Goal: Task Accomplishment & Management: Use online tool/utility

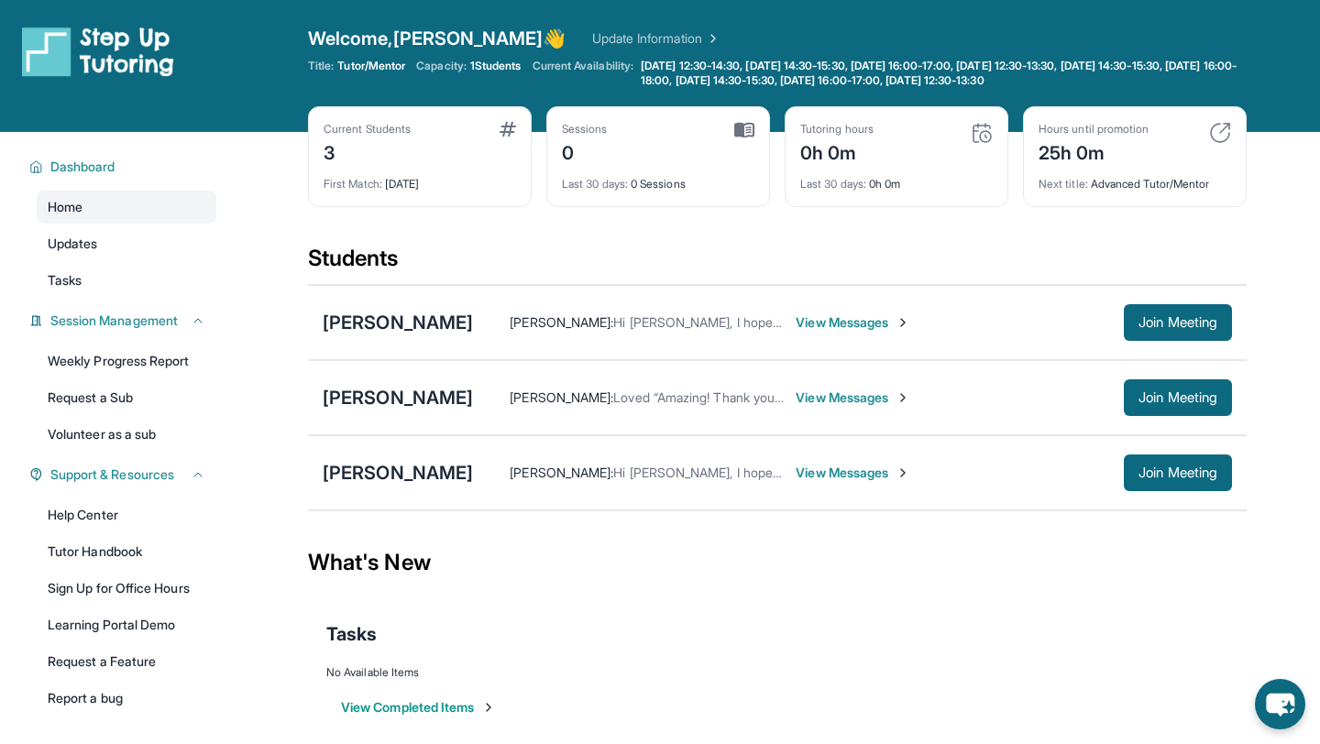
scroll to position [59, 0]
click at [388, 407] on div "[PERSON_NAME]" at bounding box center [398, 398] width 150 height 26
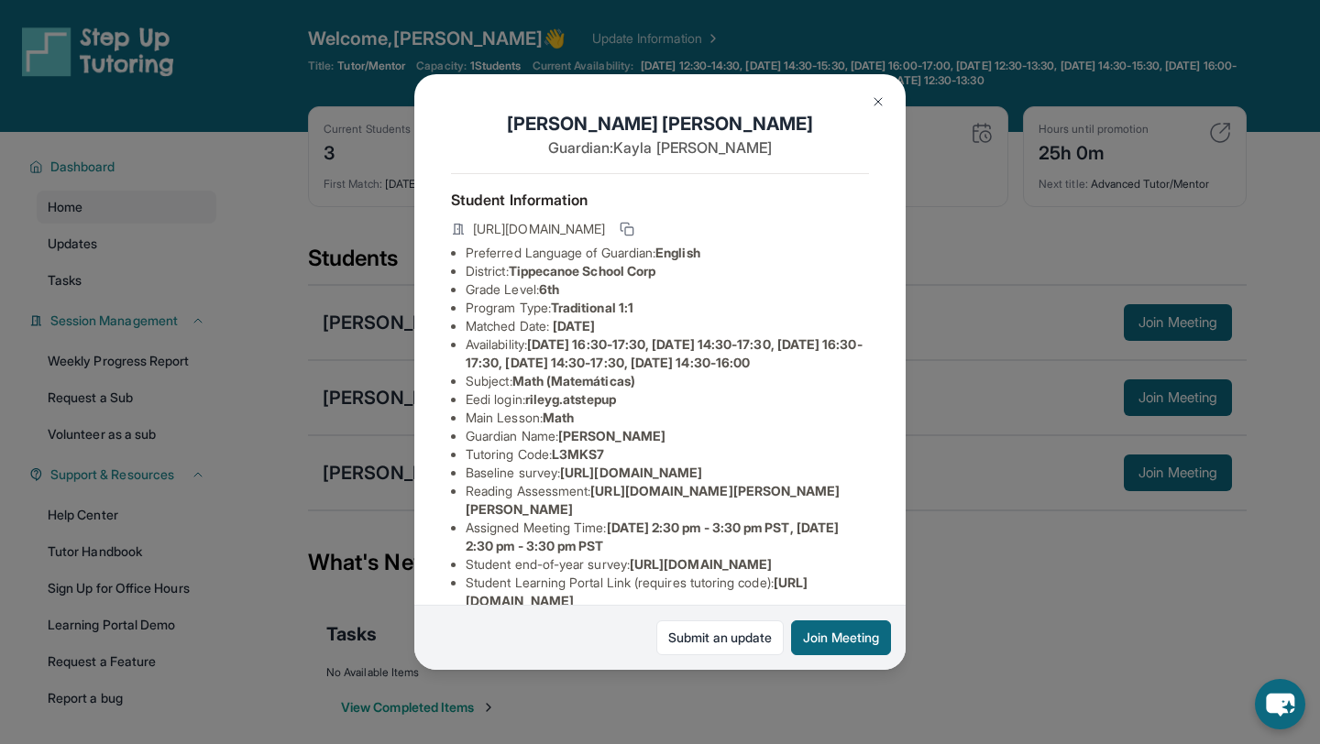
click at [878, 102] on img at bounding box center [878, 101] width 15 height 15
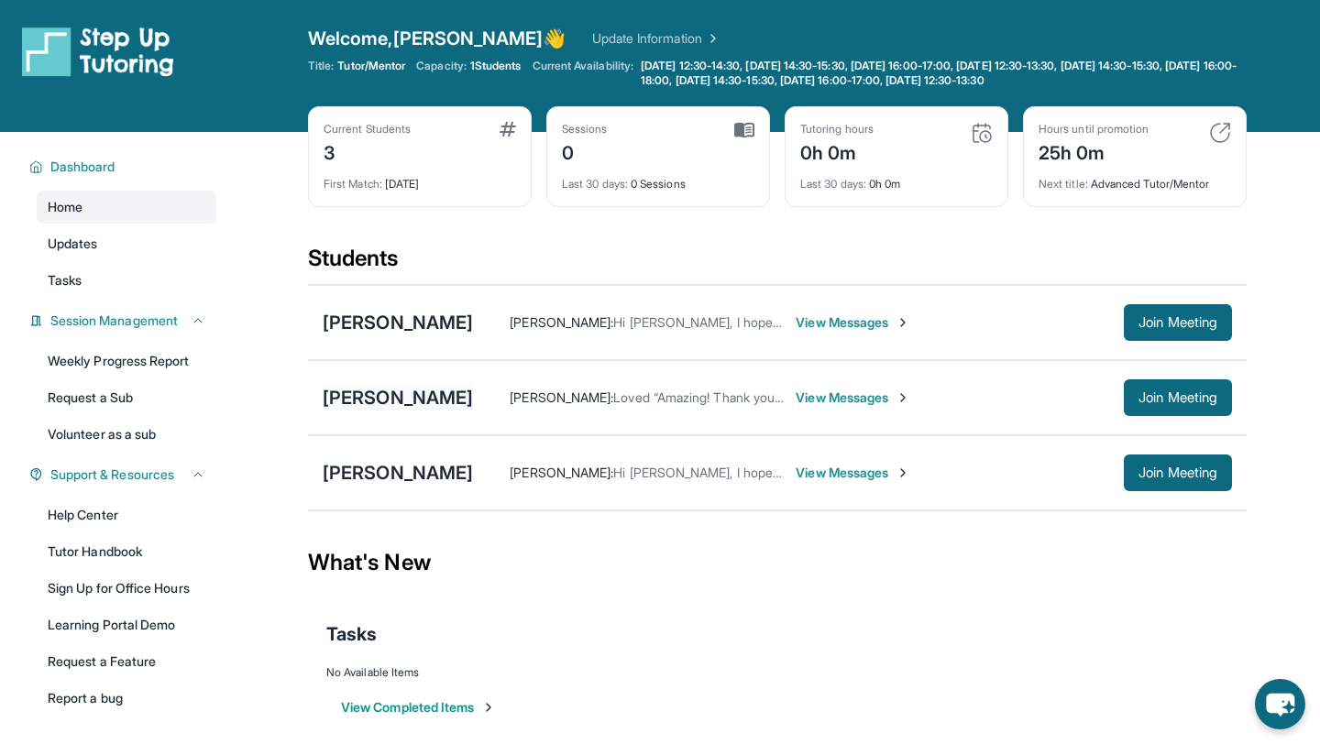
click at [387, 394] on div "[PERSON_NAME]" at bounding box center [398, 398] width 150 height 26
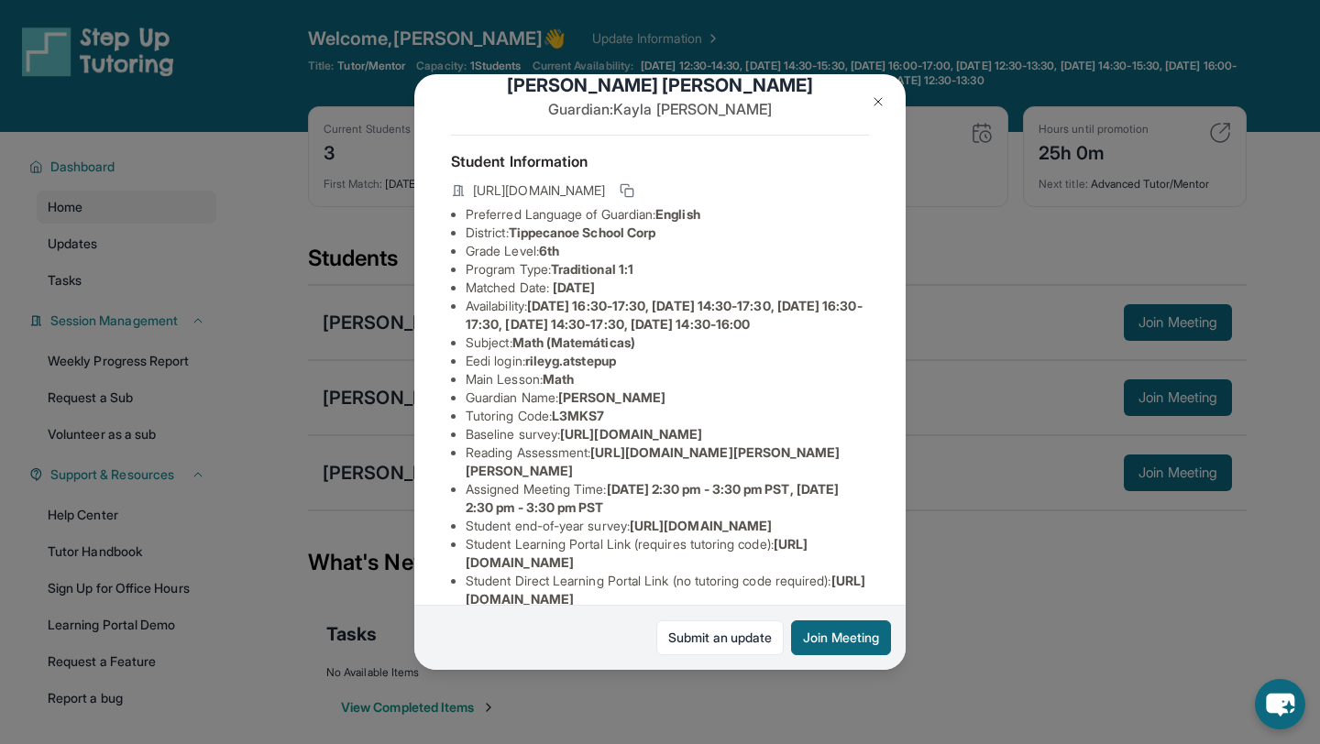
scroll to position [0, 1]
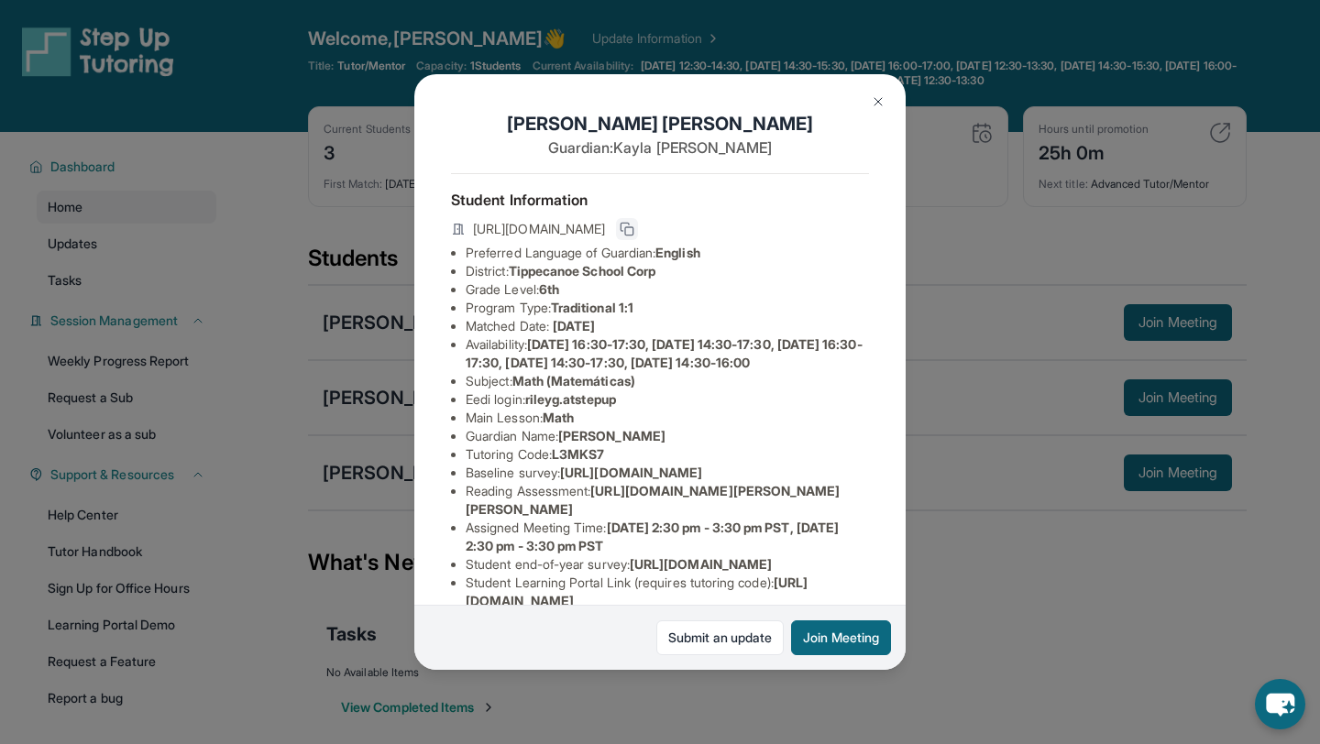
click at [633, 227] on rect at bounding box center [629, 231] width 8 height 8
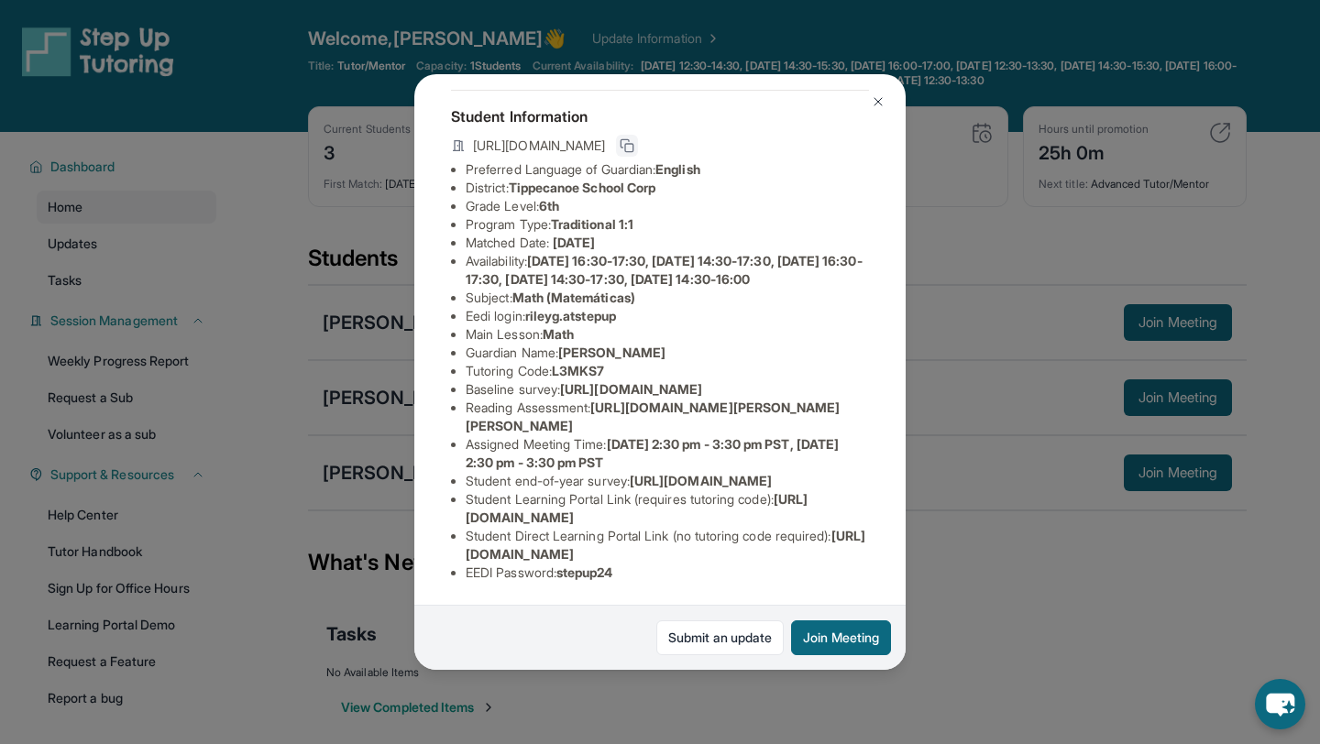
scroll to position [248, 1]
drag, startPoint x: 555, startPoint y: 224, endPoint x: 655, endPoint y: 225, distance: 100.8
click at [655, 362] on li "Tutoring Code : L3MKS7" at bounding box center [667, 371] width 403 height 18
copy li "L3MKS7"
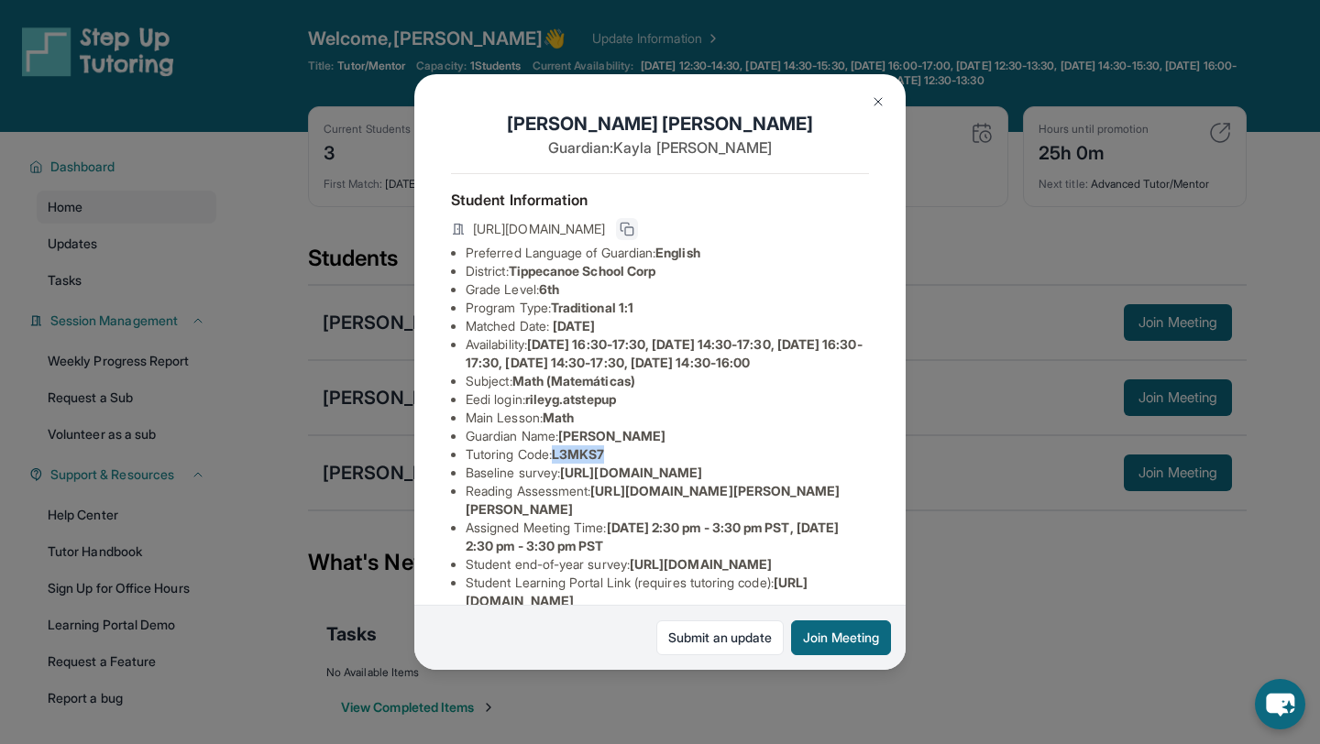
click at [885, 98] on img at bounding box center [878, 101] width 15 height 15
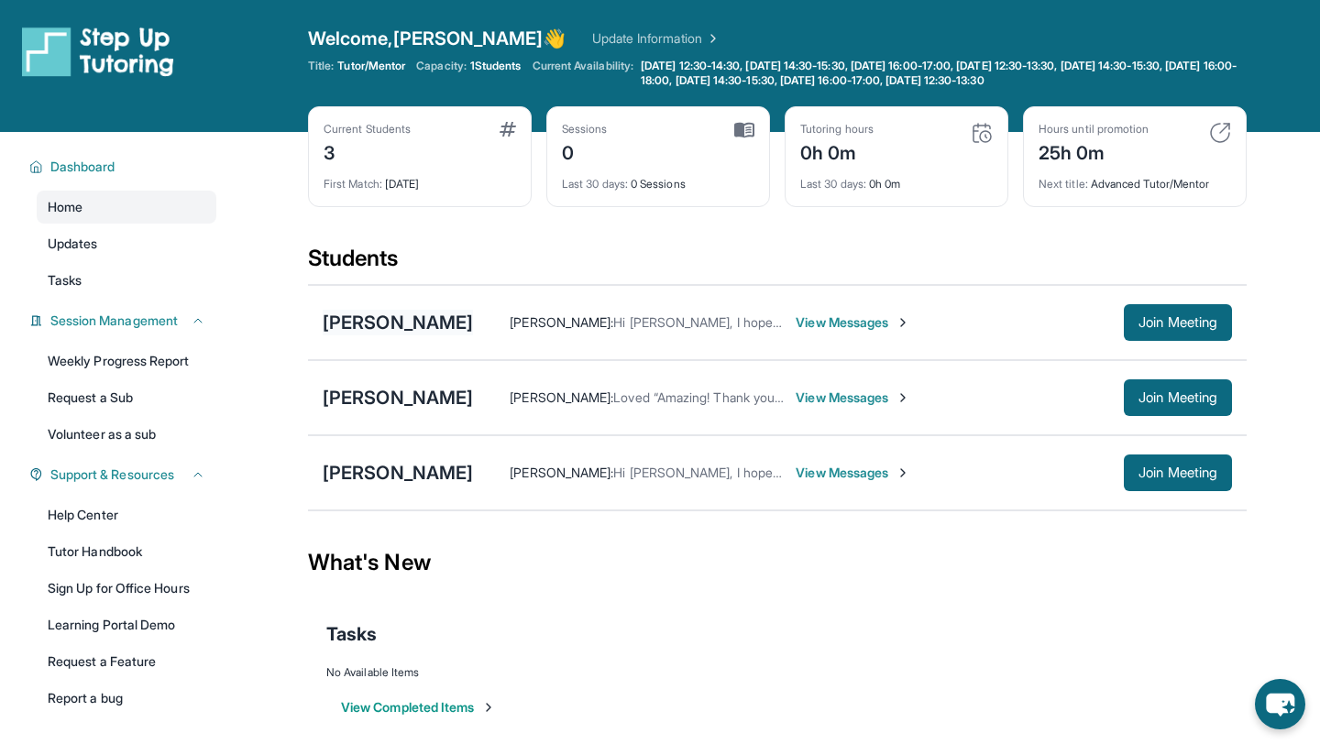
click at [418, 326] on div "[PERSON_NAME]" at bounding box center [398, 323] width 150 height 26
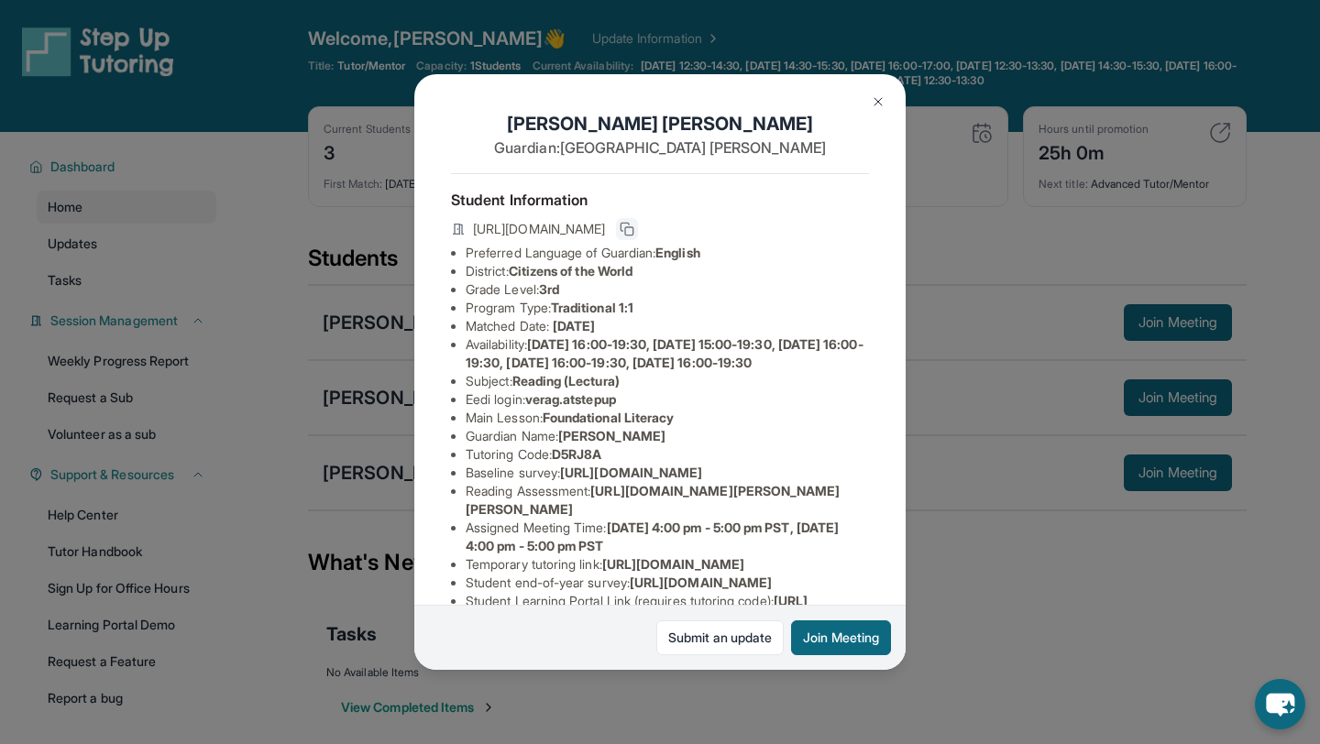
click at [630, 231] on icon at bounding box center [625, 228] width 8 height 8
drag, startPoint x: 559, startPoint y: 470, endPoint x: 708, endPoint y: 471, distance: 148.5
click at [708, 464] on li "Tutoring Code : D5RJ8A" at bounding box center [667, 454] width 403 height 18
copy span "D5RJ8A"
drag, startPoint x: 635, startPoint y: 150, endPoint x: 681, endPoint y: 152, distance: 45.9
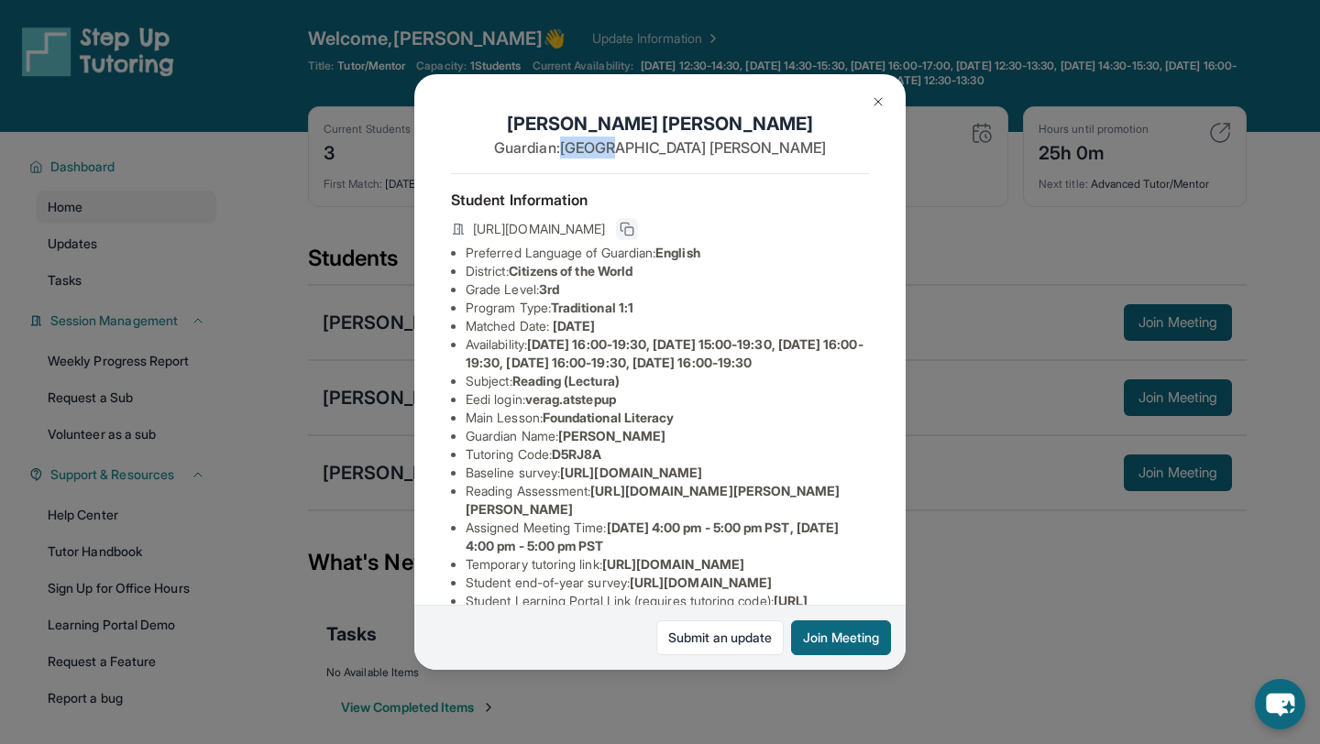
click at [681, 152] on p "Guardian: Loreto Rodriguez" at bounding box center [660, 148] width 418 height 22
copy p "Loreto"
drag, startPoint x: 565, startPoint y: 123, endPoint x: 623, endPoint y: 128, distance: 58.9
click at [623, 128] on h1 "Vera Garcia Rodriguez" at bounding box center [660, 124] width 418 height 26
click at [565, 122] on h1 "Vera Garcia Rodriguez" at bounding box center [660, 124] width 418 height 26
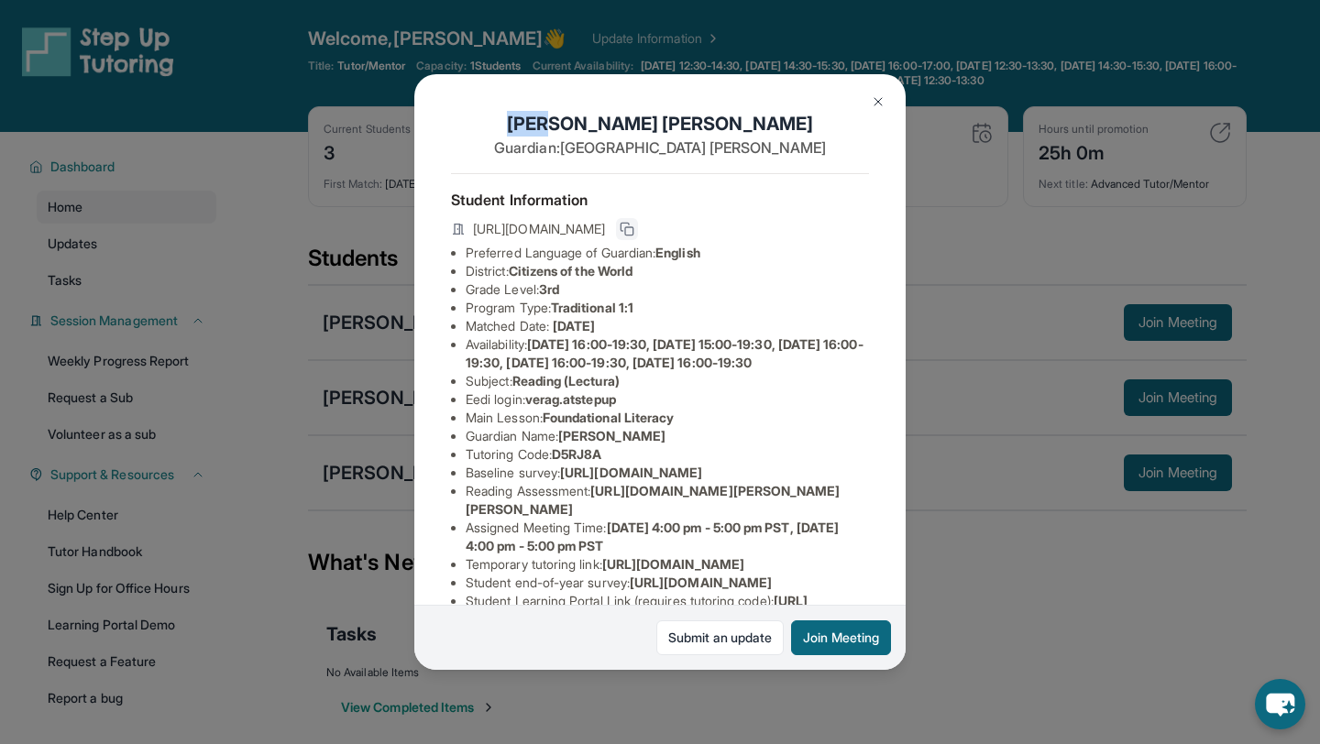
drag, startPoint x: 565, startPoint y: 122, endPoint x: 592, endPoint y: 122, distance: 27.5
click at [592, 122] on h1 "Vera Garcia Rodriguez" at bounding box center [660, 124] width 418 height 26
click at [871, 108] on img at bounding box center [878, 101] width 15 height 15
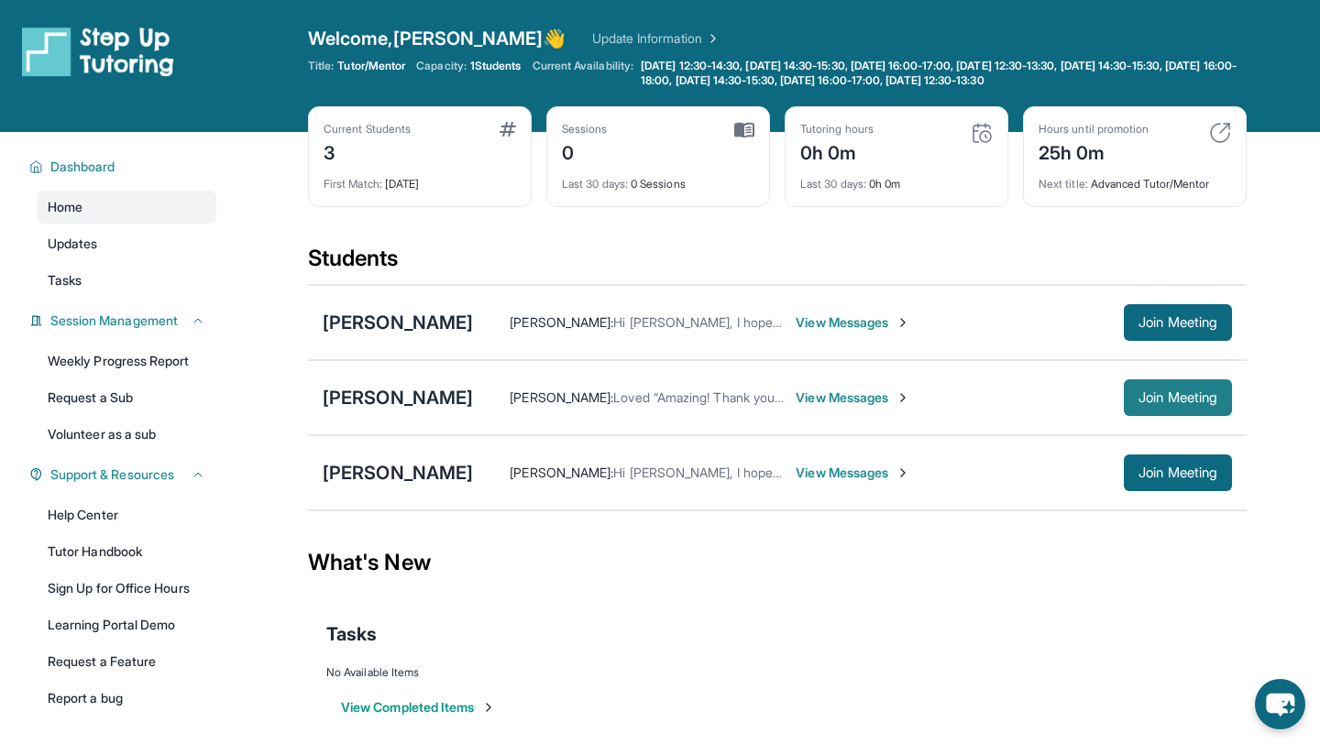
click at [1182, 401] on span "Join Meeting" at bounding box center [1177, 397] width 79 height 11
